Goal: Understand process/instructions: Learn how to perform a task or action

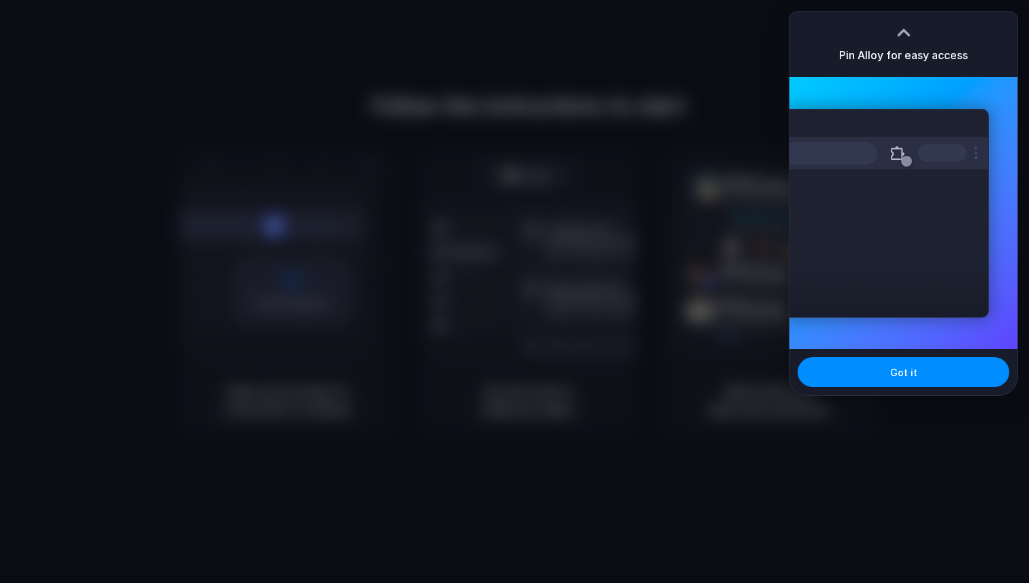
click at [901, 35] on div at bounding box center [903, 32] width 20 height 20
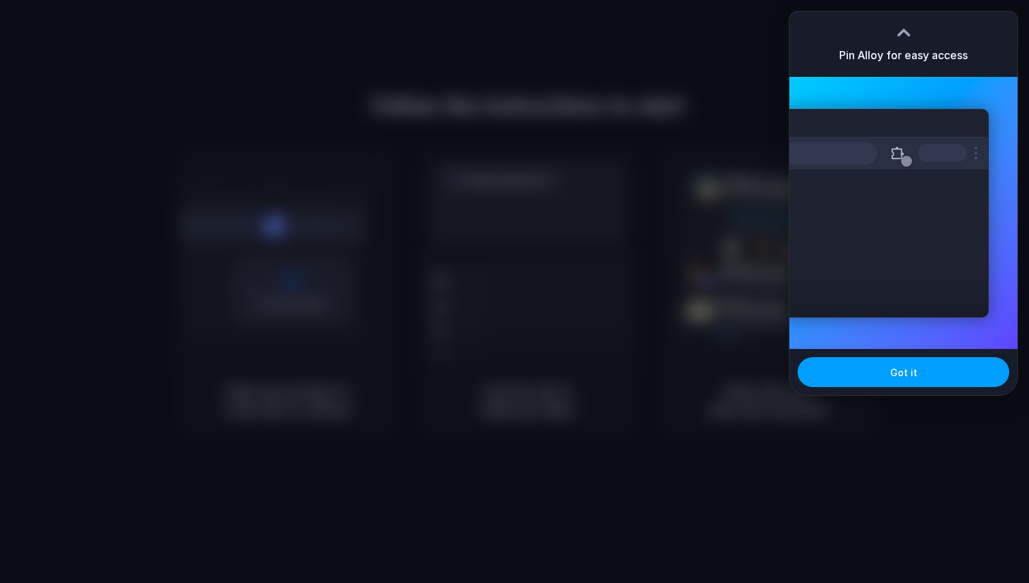
click at [907, 363] on button "Got it" at bounding box center [903, 372] width 212 height 30
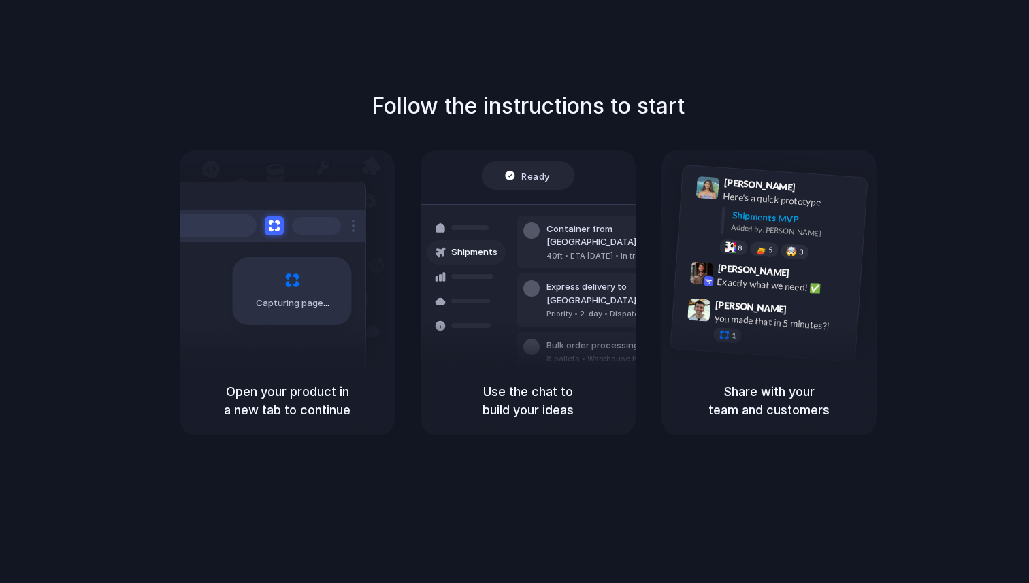
click at [926, 164] on div "Follow the instructions to start Capturing page Open your product in a new tab …" at bounding box center [528, 263] width 1029 height 346
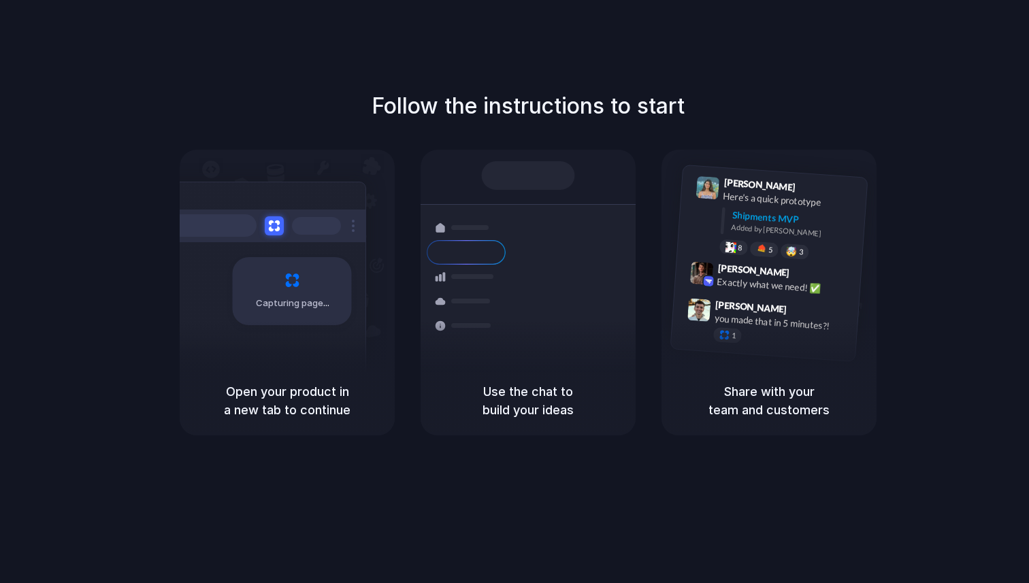
click at [841, 114] on div "Follow the instructions to start Capturing page Open your product in a new tab …" at bounding box center [528, 263] width 1029 height 346
